Goal: Transaction & Acquisition: Purchase product/service

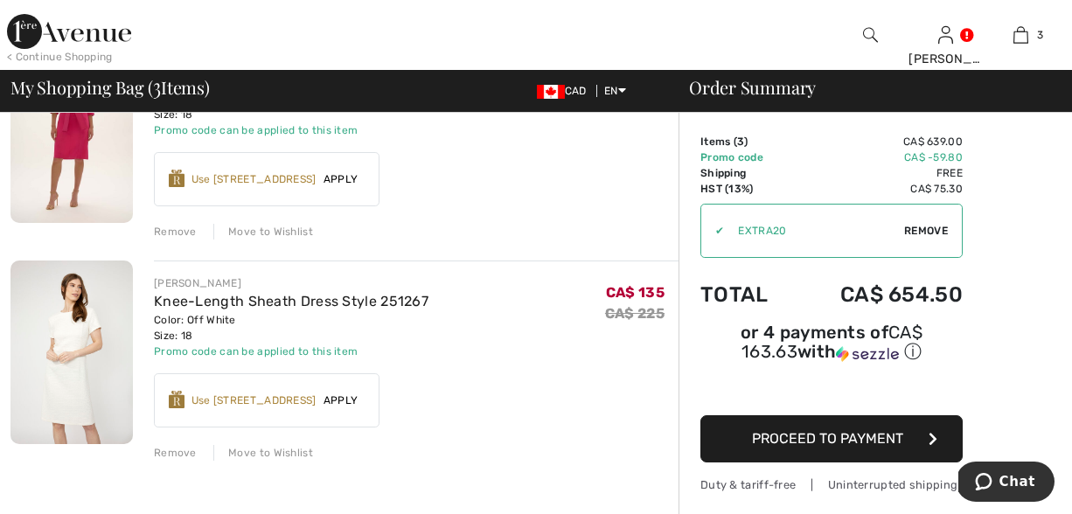
scroll to position [428, 0]
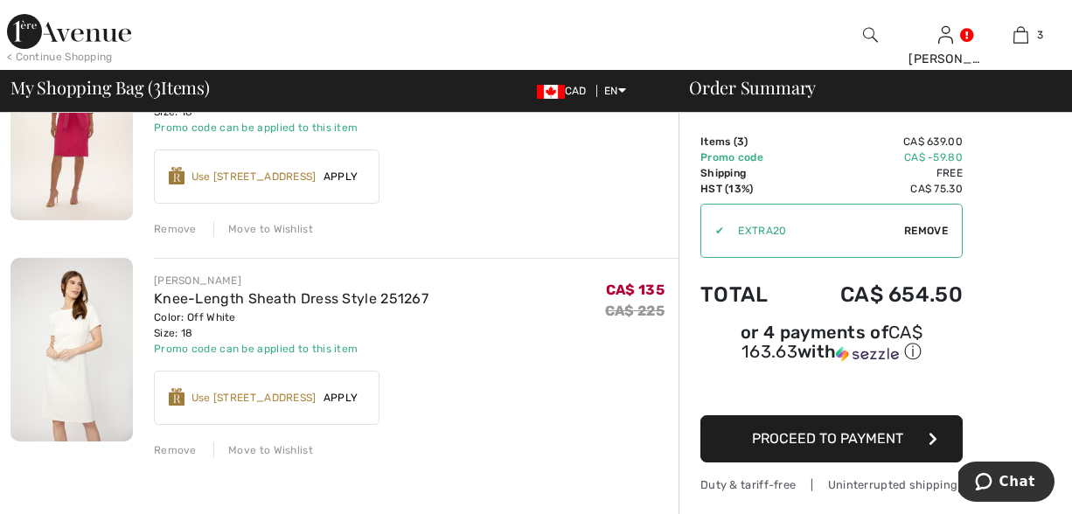
click at [180, 452] on div "Remove" at bounding box center [175, 450] width 43 height 16
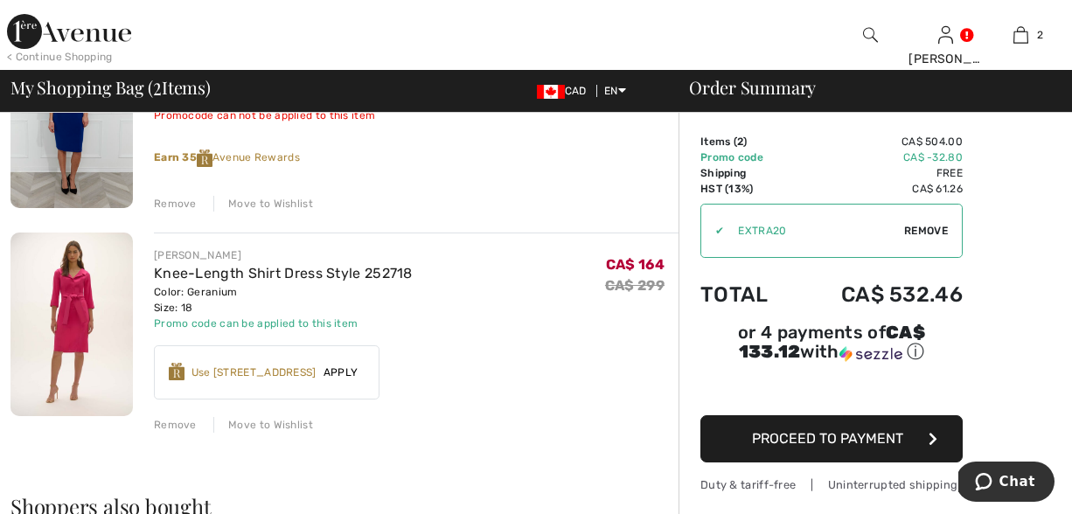
scroll to position [206, 0]
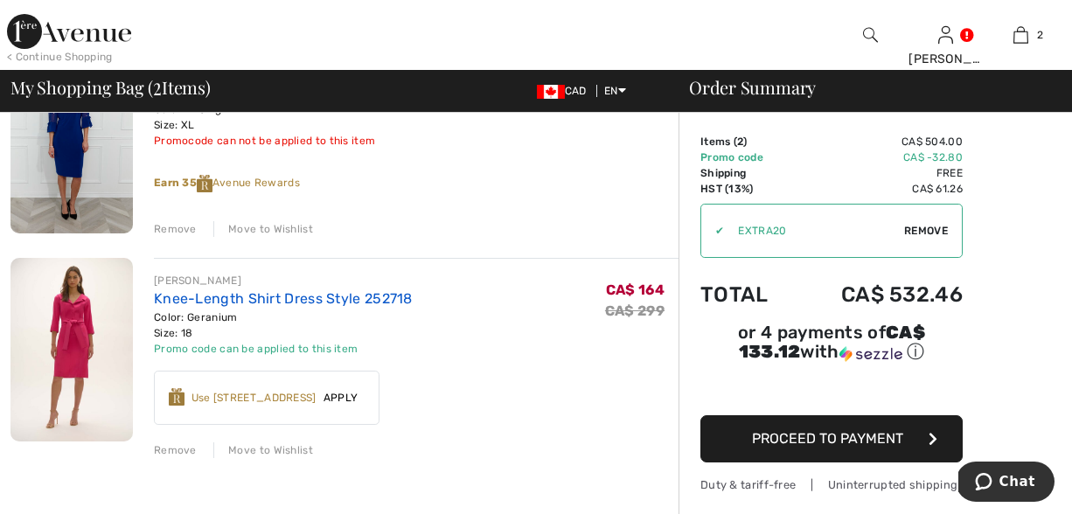
click at [238, 301] on link "Knee-Length Shirt Dress Style 252718" at bounding box center [283, 298] width 259 height 17
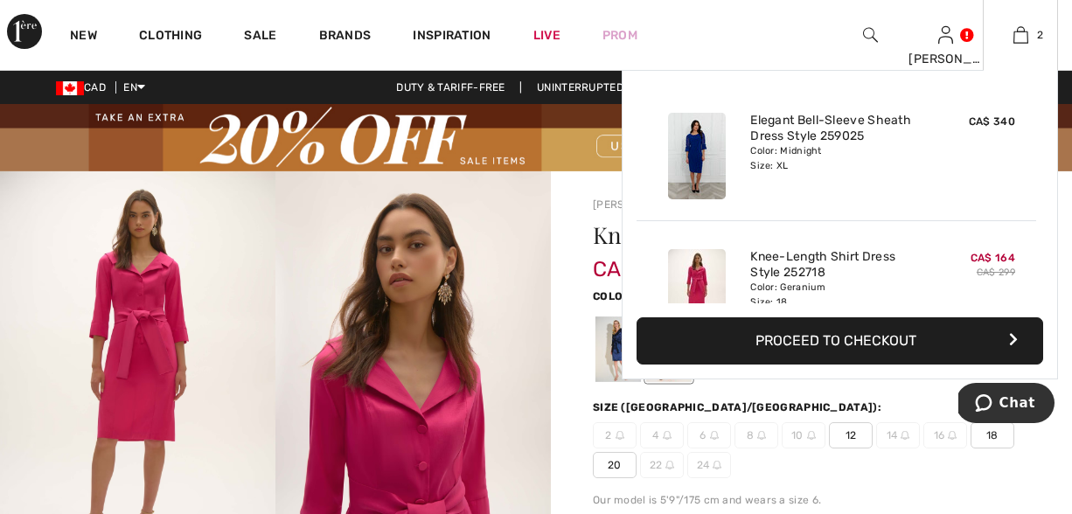
click at [900, 331] on button "Proceed to Checkout" at bounding box center [840, 340] width 407 height 47
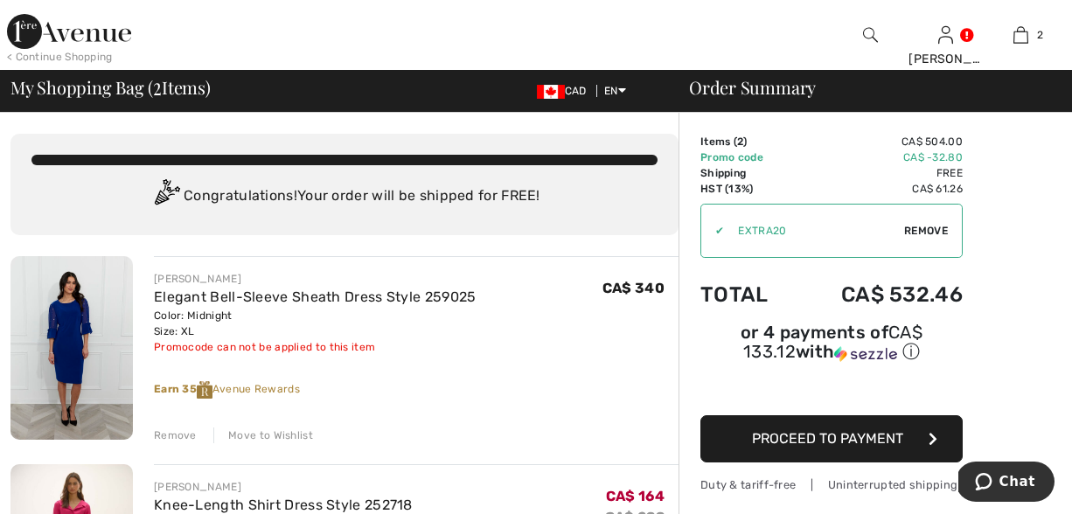
click at [63, 324] on img at bounding box center [71, 348] width 122 height 184
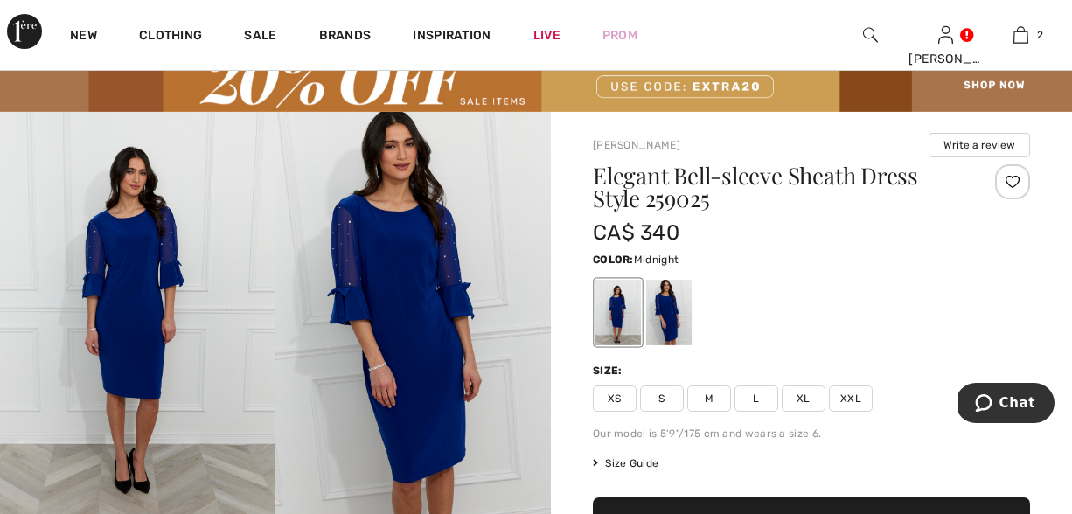
scroll to position [36, 0]
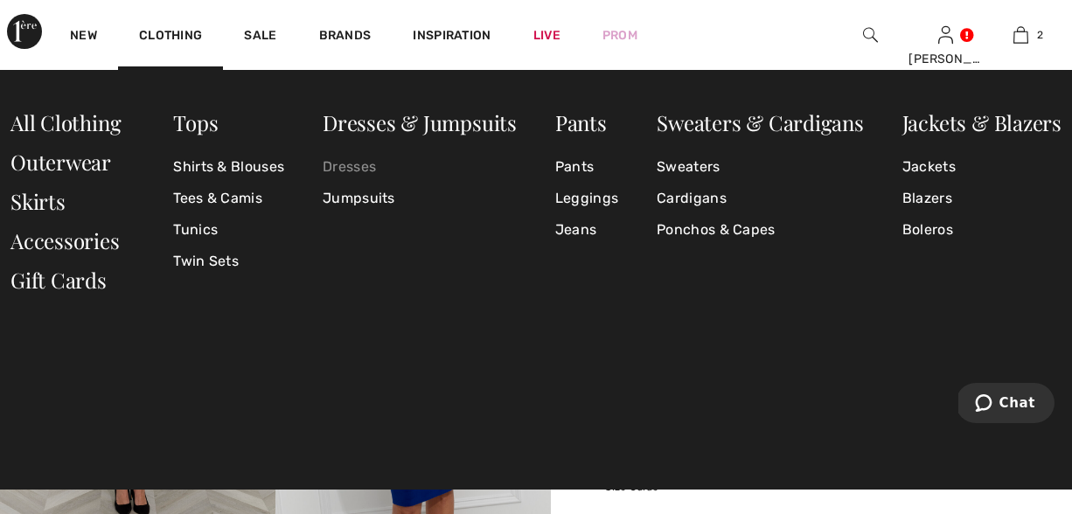
click at [351, 168] on link "Dresses" at bounding box center [420, 166] width 194 height 31
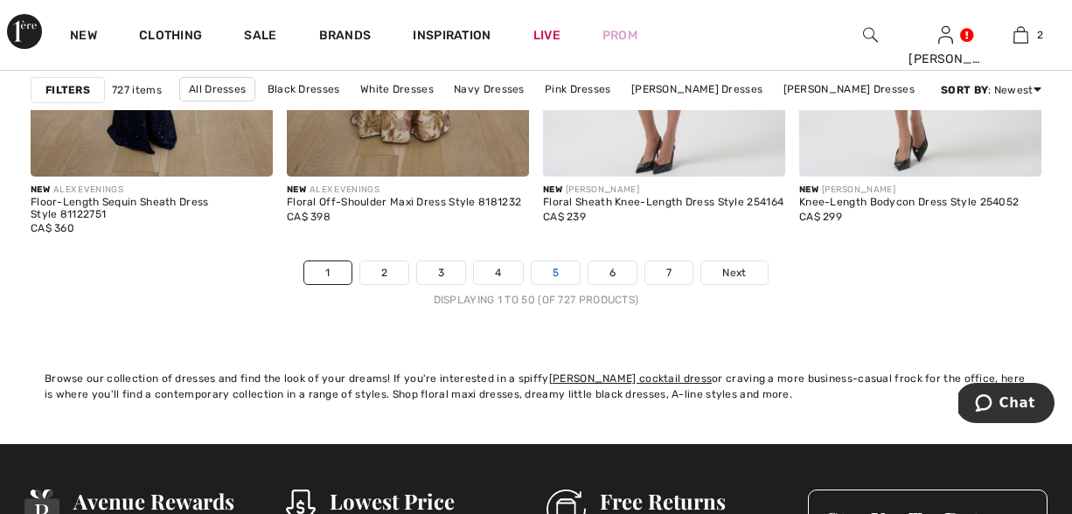
scroll to position [7120, 0]
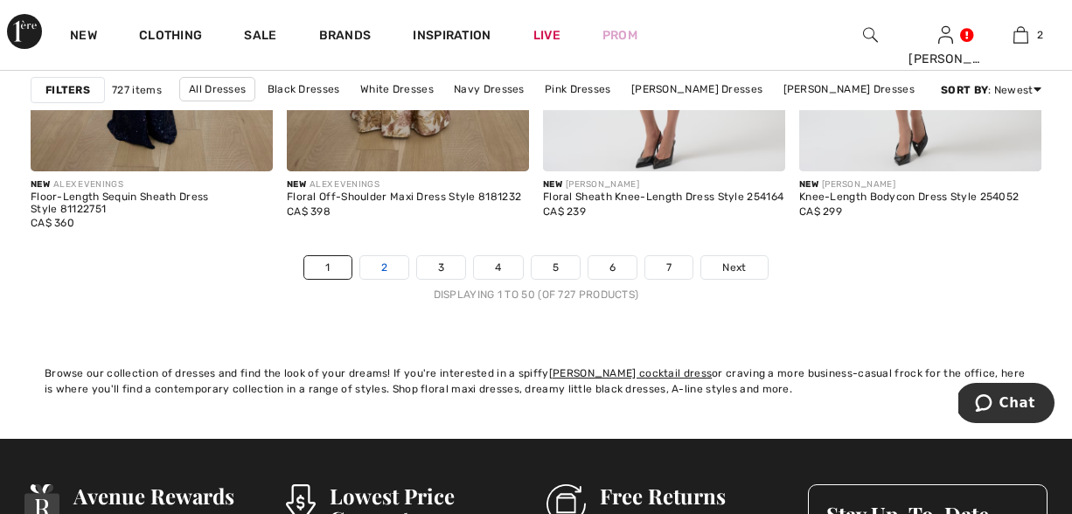
click at [391, 266] on link "2" at bounding box center [384, 267] width 48 height 23
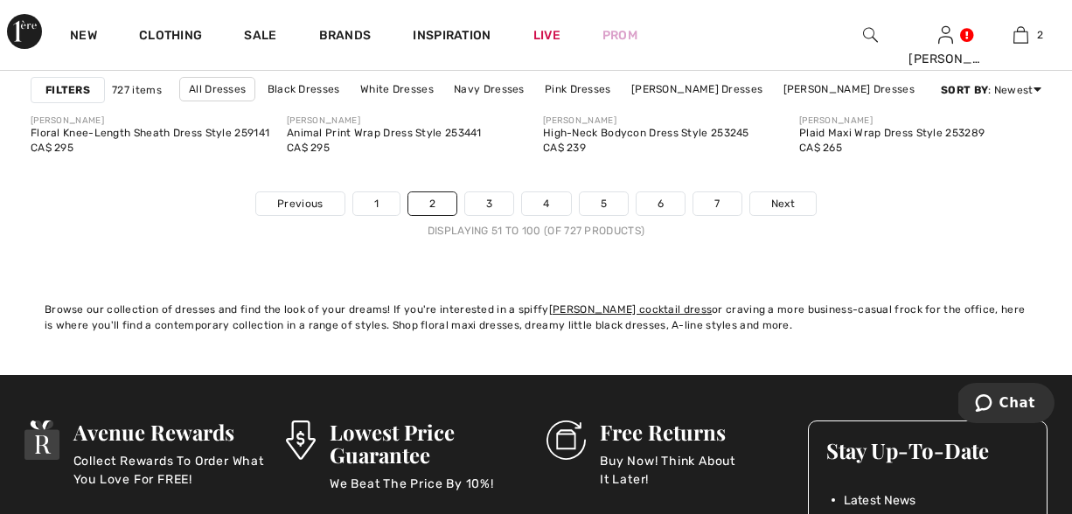
scroll to position [7201, 0]
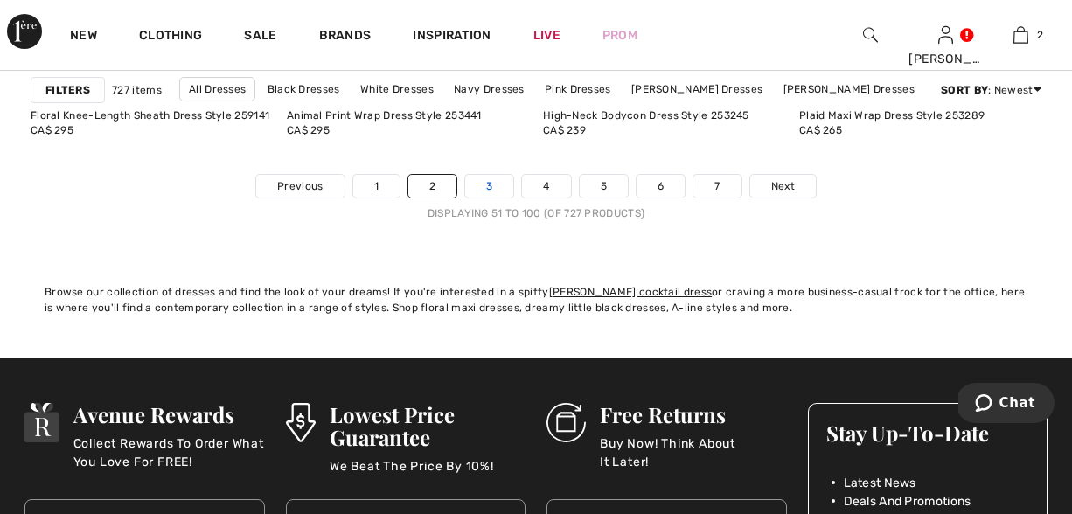
click link "3"
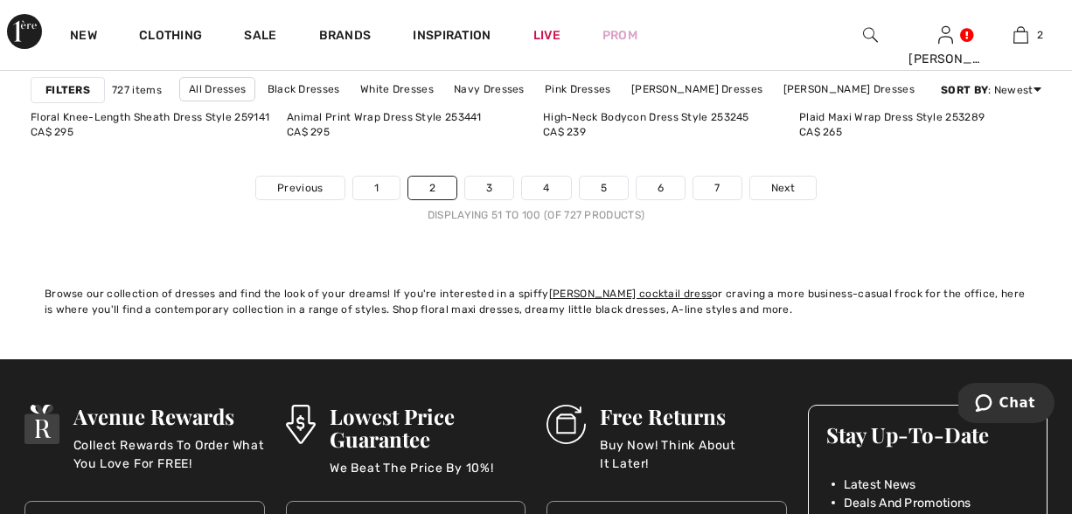
scroll to position [7203, 0]
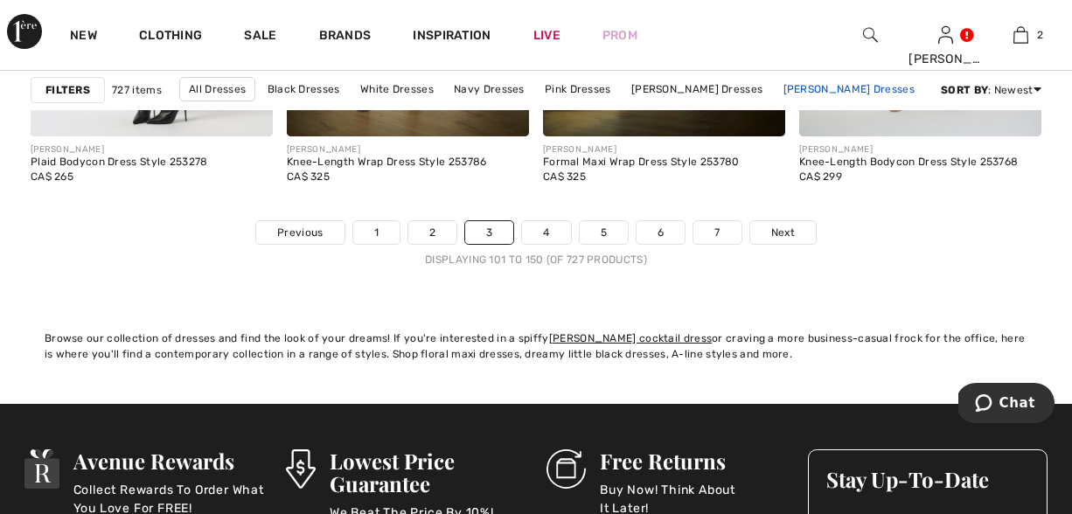
scroll to position [7159, 0]
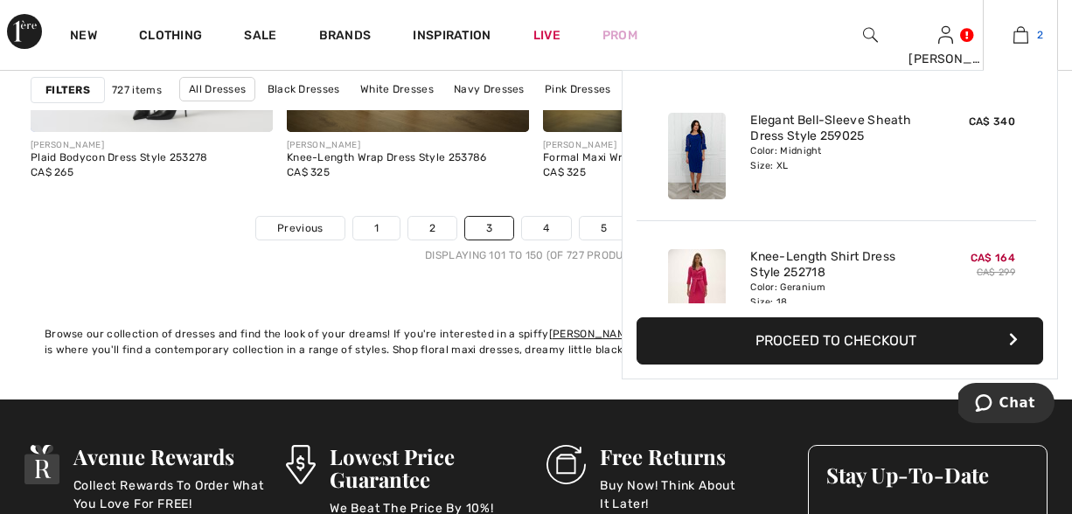
click at [1021, 37] on img at bounding box center [1020, 34] width 15 height 21
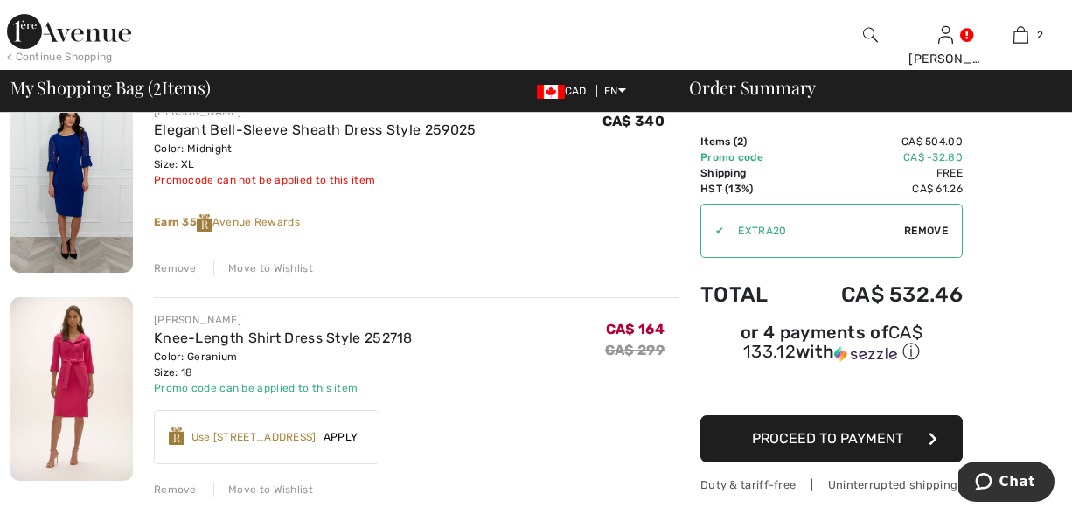
scroll to position [179, 0]
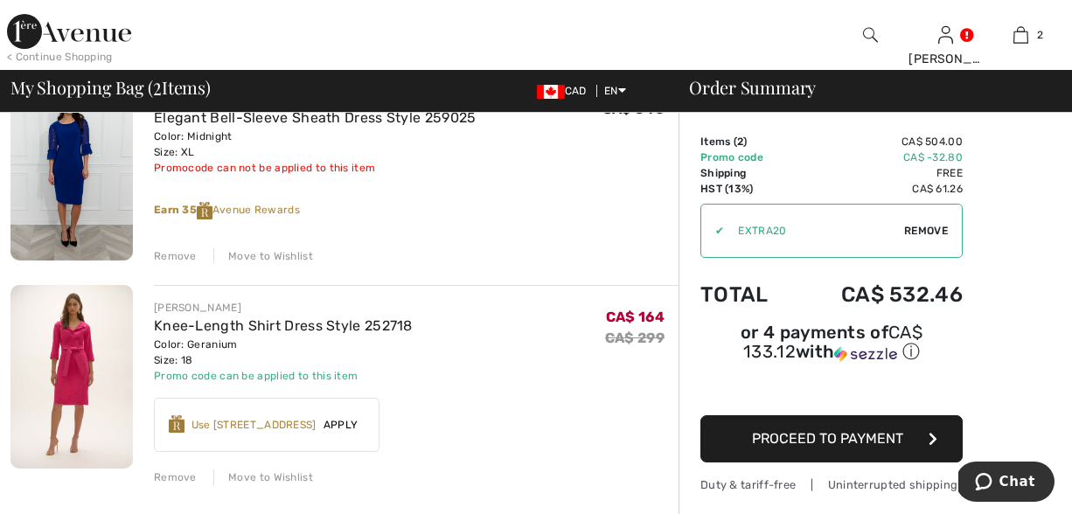
click at [74, 373] on img at bounding box center [71, 377] width 122 height 184
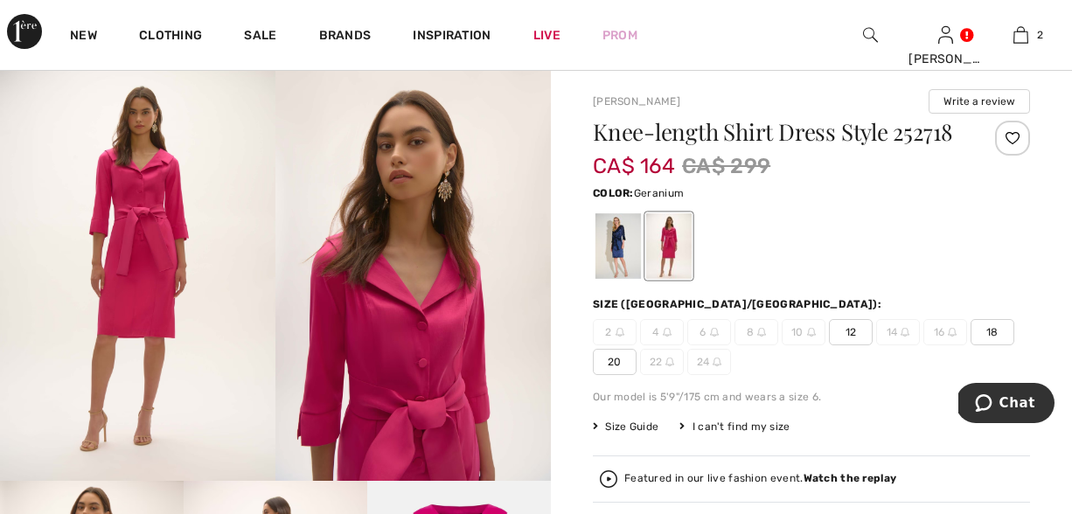
scroll to position [105, 0]
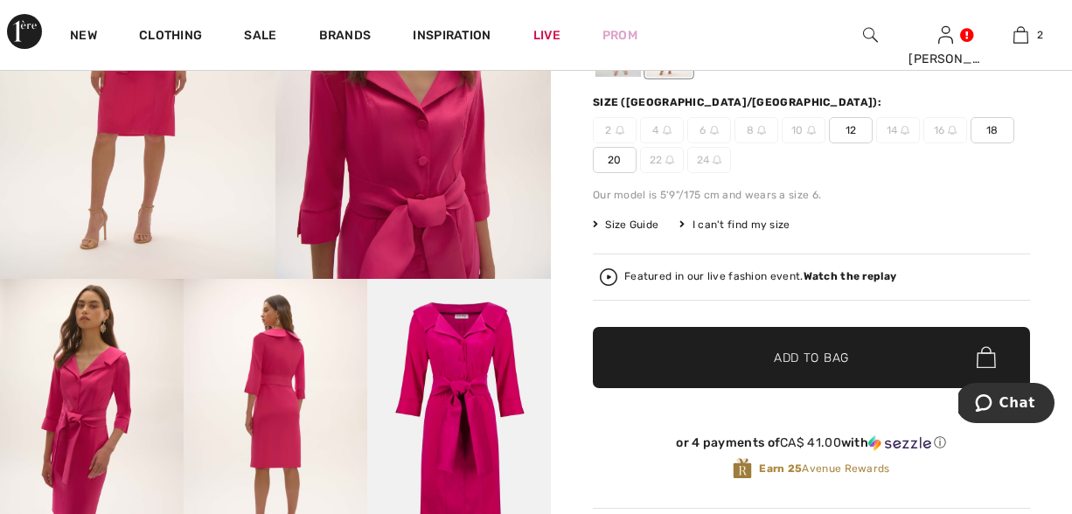
click at [122, 402] on img at bounding box center [92, 416] width 184 height 275
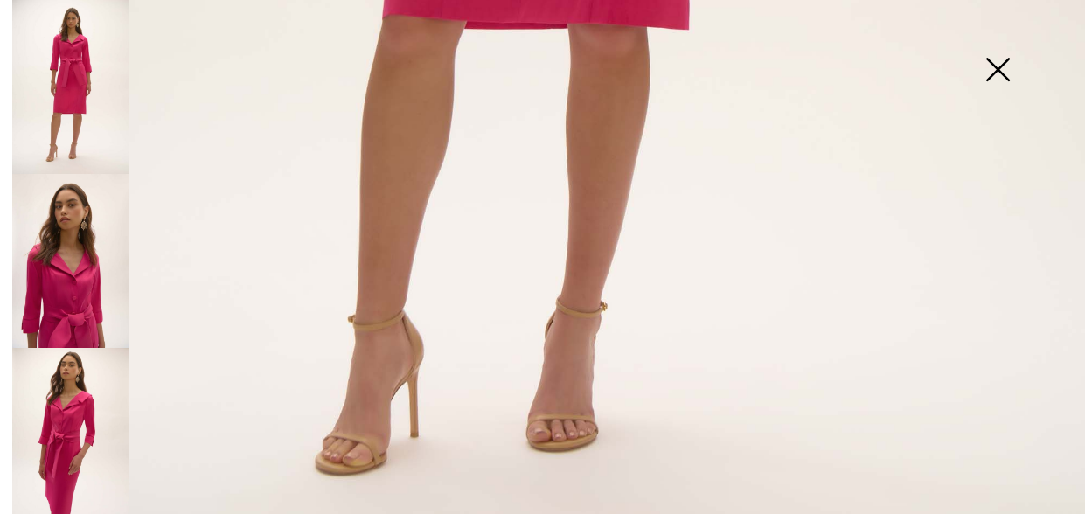
scroll to position [1092, 0]
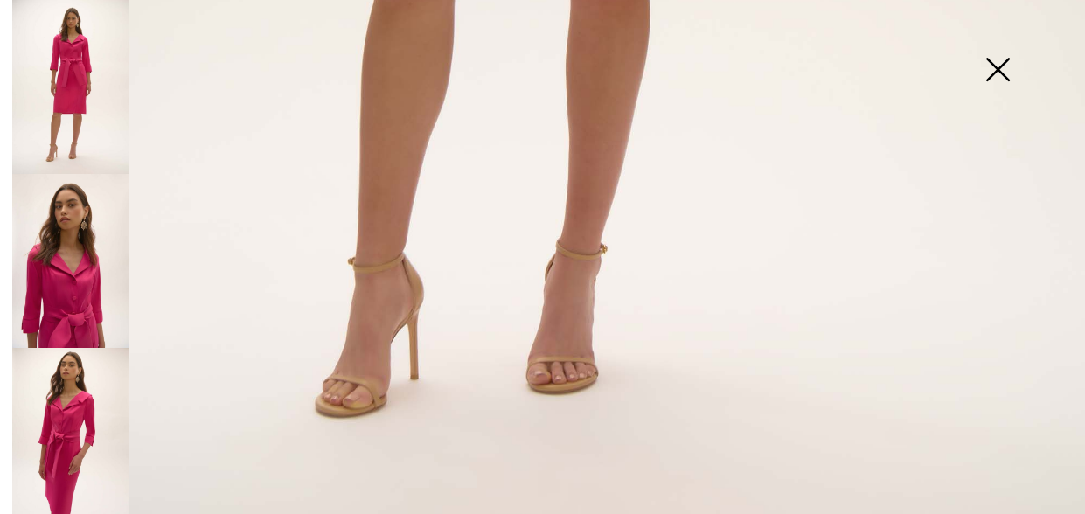
click at [83, 378] on img at bounding box center [70, 435] width 116 height 174
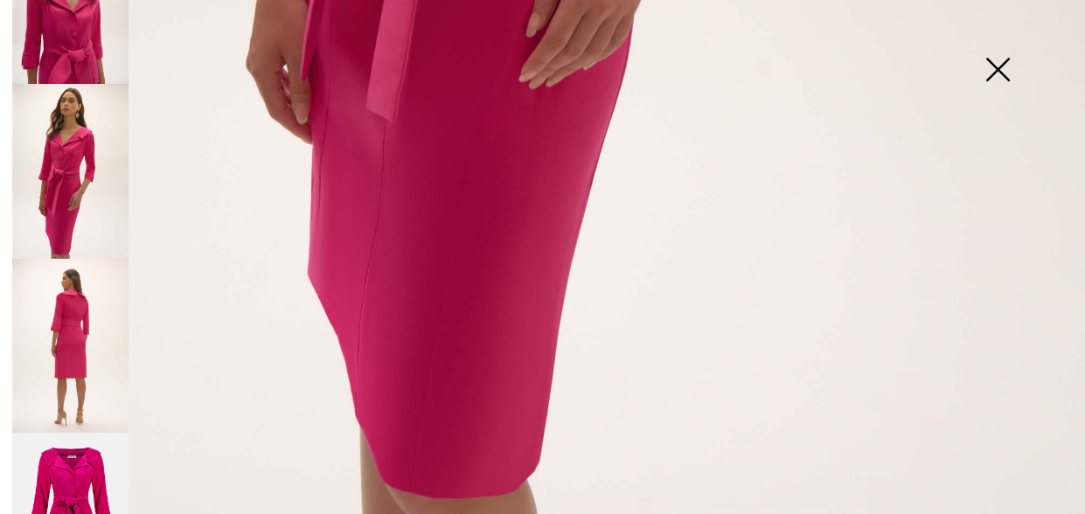
scroll to position [310, 0]
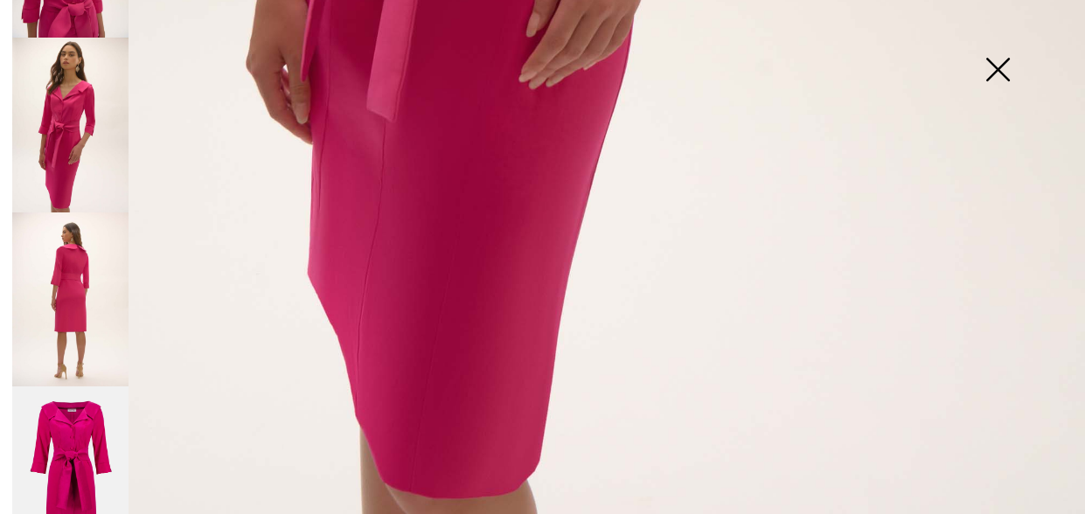
click at [76, 317] on img at bounding box center [70, 299] width 116 height 175
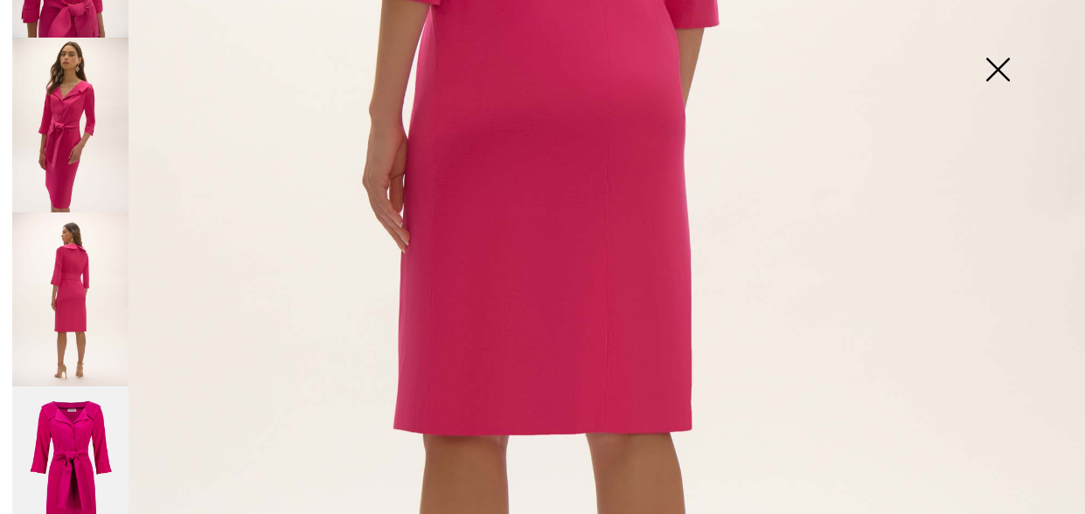
scroll to position [688, 0]
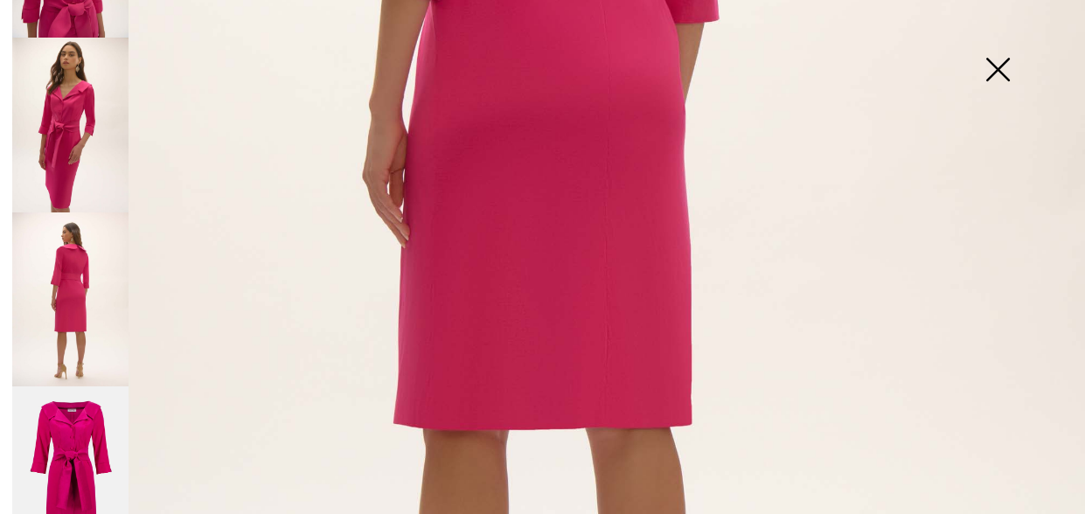
click at [61, 449] on img at bounding box center [70, 473] width 116 height 175
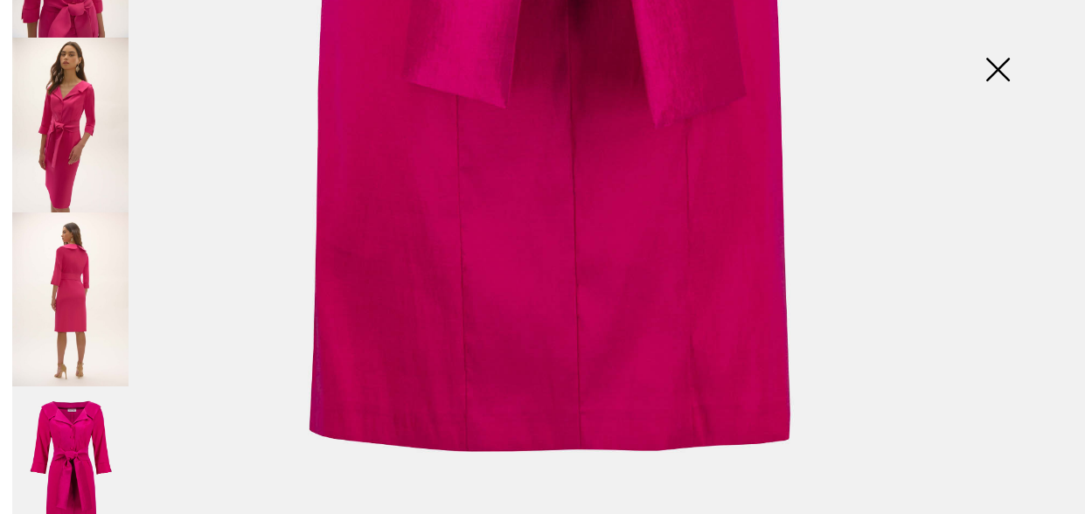
scroll to position [324, 0]
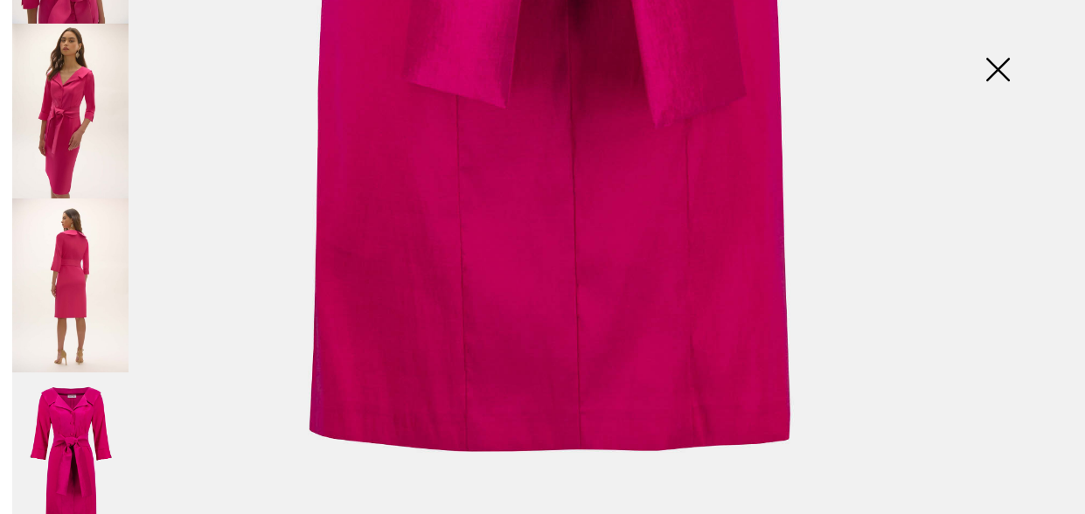
click at [1005, 72] on img at bounding box center [997, 71] width 87 height 90
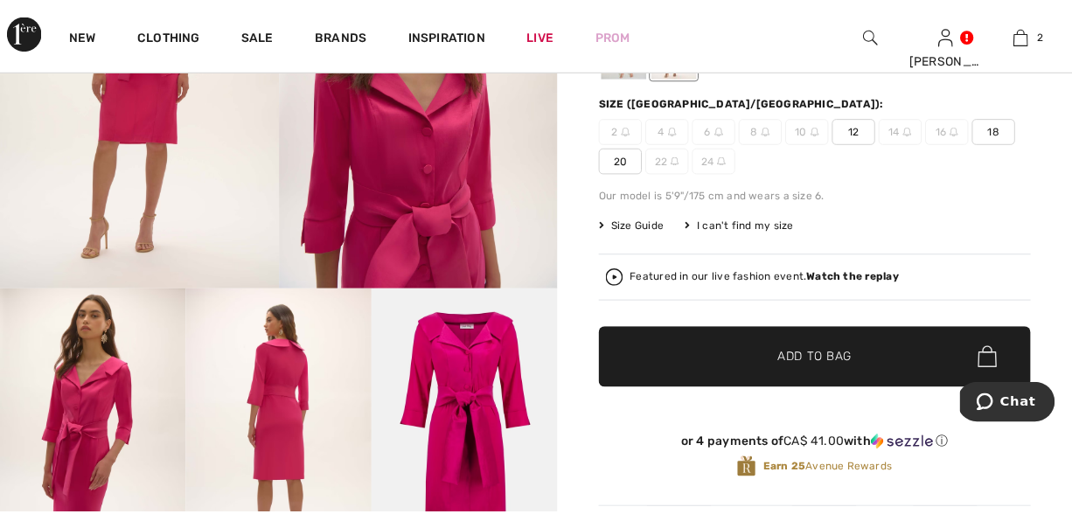
scroll to position [305, 0]
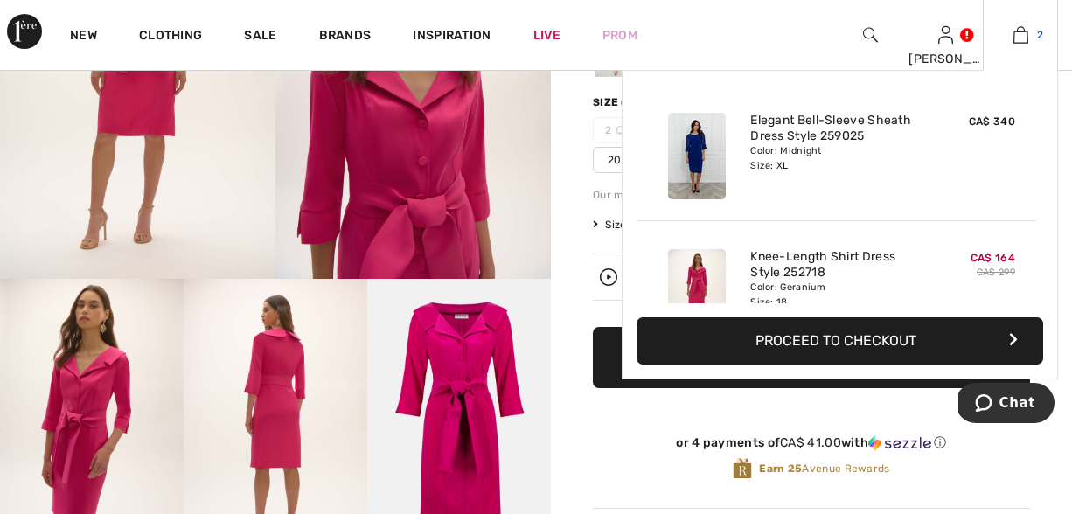
click at [1024, 44] on img at bounding box center [1020, 34] width 15 height 21
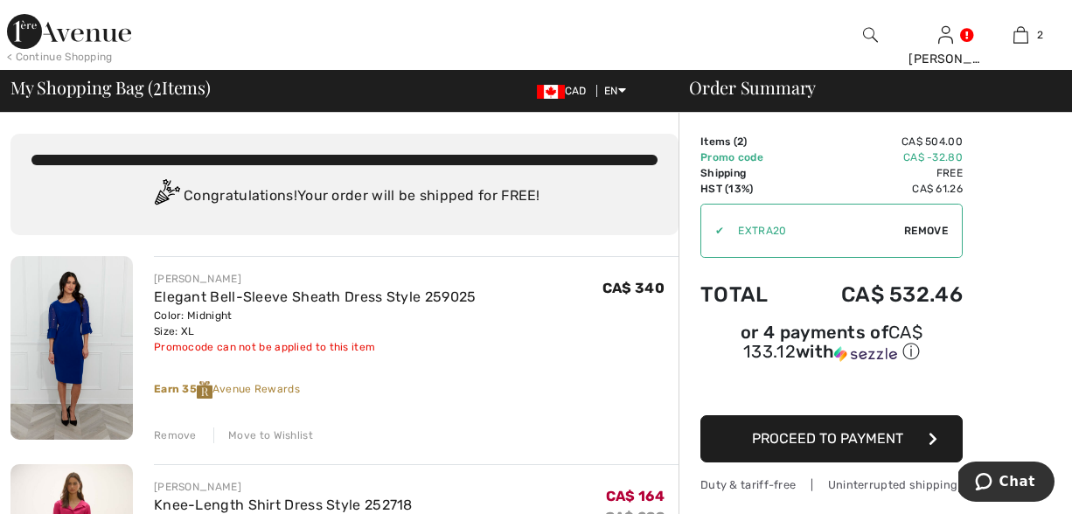
click at [811, 441] on span "Proceed to Payment" at bounding box center [827, 438] width 151 height 17
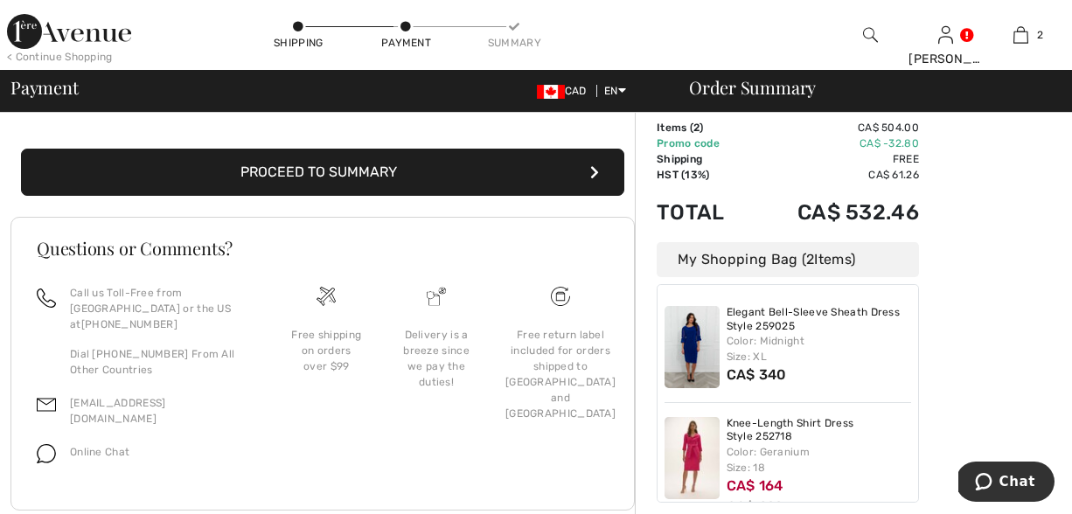
scroll to position [435, 0]
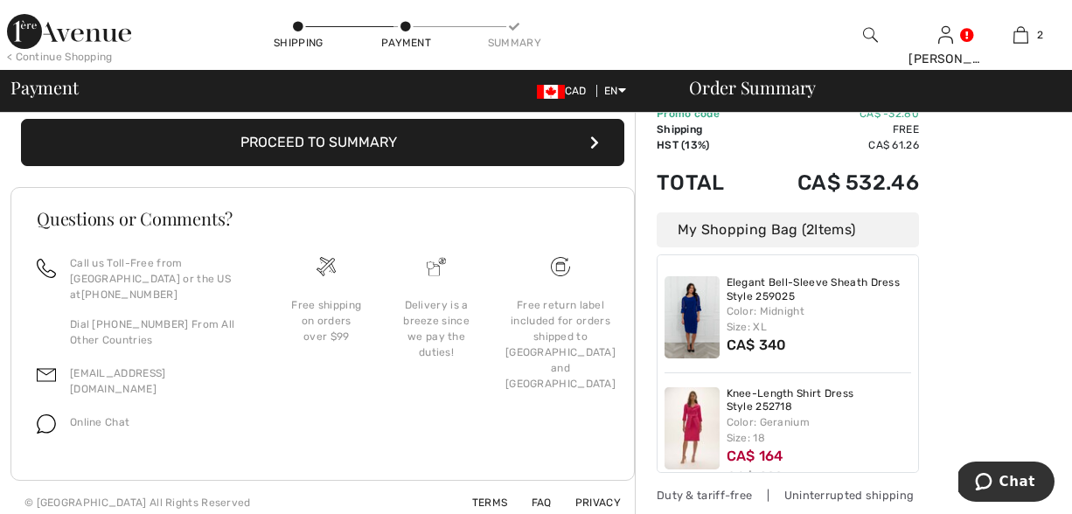
click at [370, 151] on button "Proceed to Summary" at bounding box center [322, 142] width 603 height 47
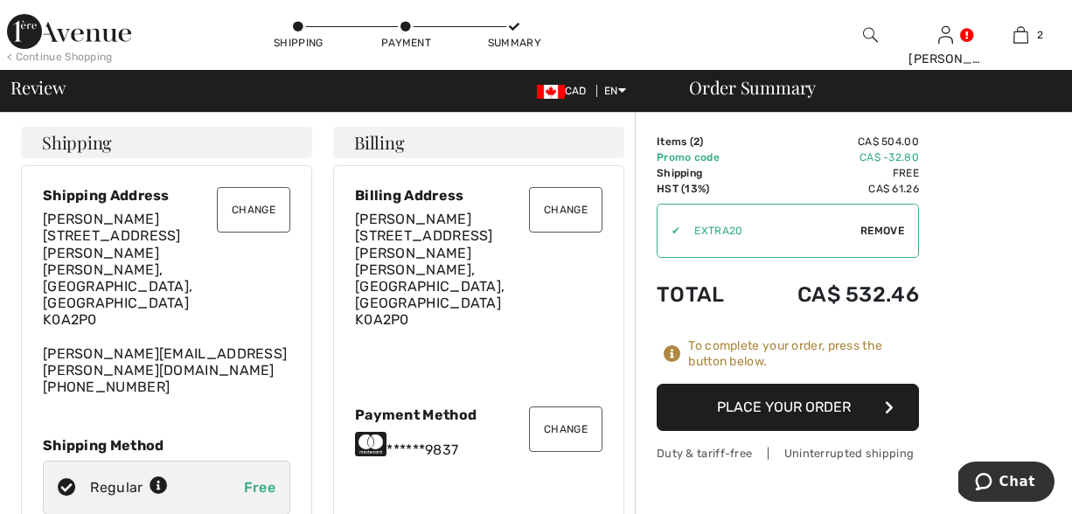
click at [802, 422] on button "Place Your Order" at bounding box center [788, 407] width 262 height 47
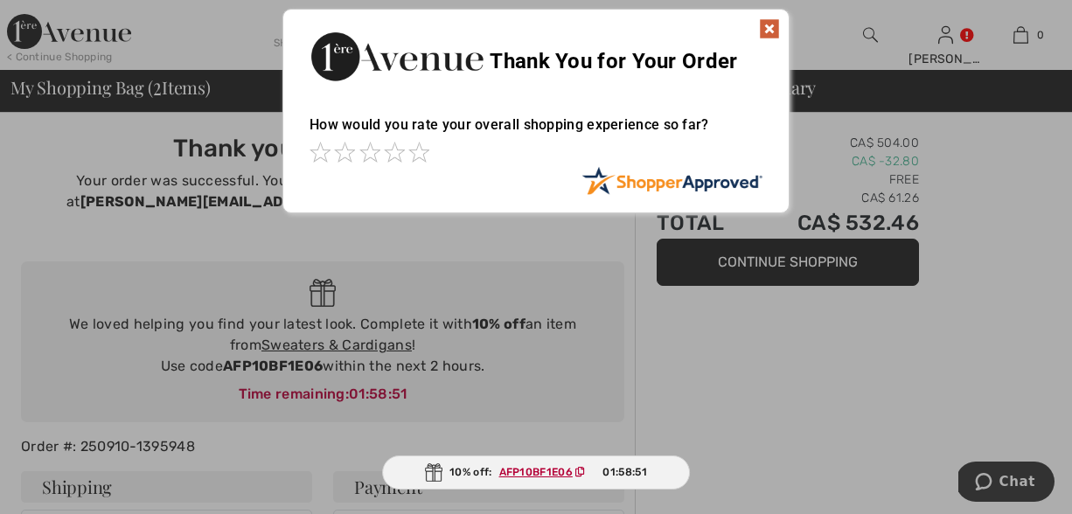
click at [763, 32] on img at bounding box center [769, 28] width 21 height 21
